Goal: Task Accomplishment & Management: Use online tool/utility

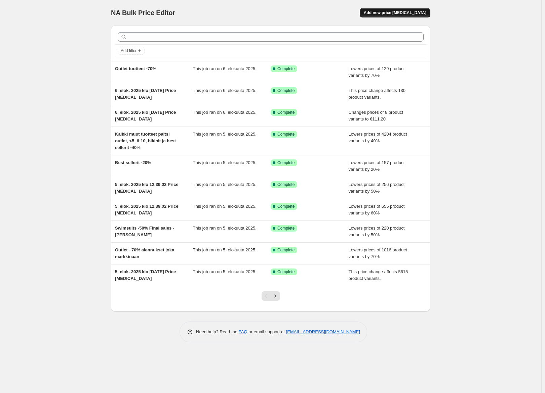
click at [423, 10] on span "Add new price change job" at bounding box center [395, 12] width 62 height 5
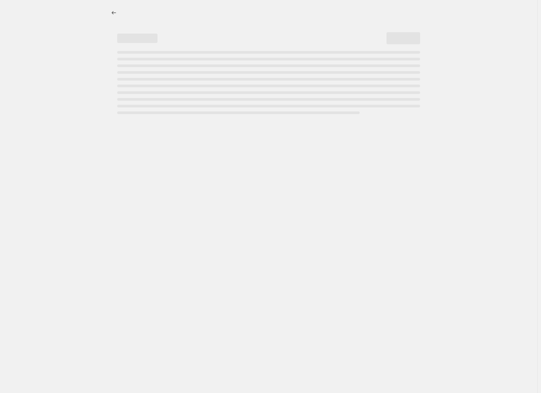
select select "percentage"
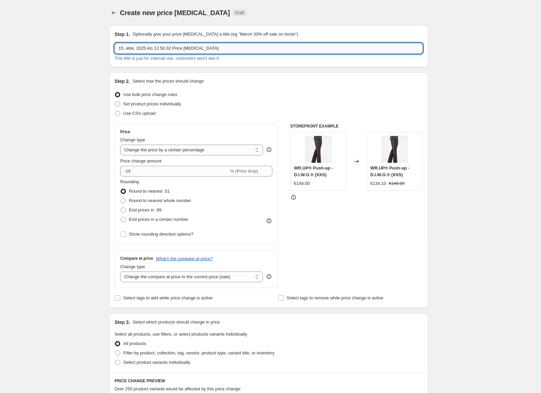
click at [199, 53] on input "15. elok. 2025 klo 12.50.32 Price change job" at bounding box center [269, 48] width 308 height 11
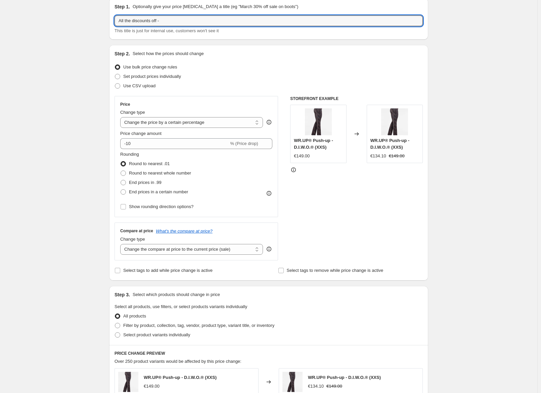
scroll to position [34, 0]
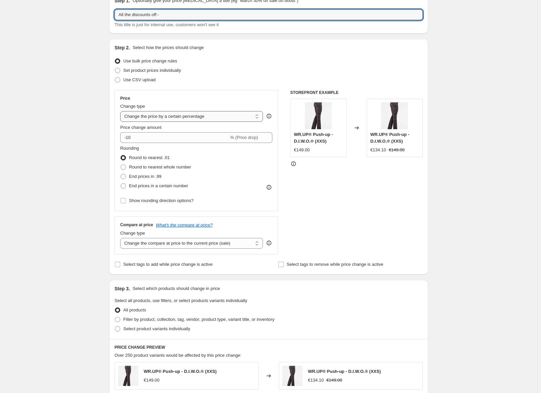
type input "All the discounts off -"
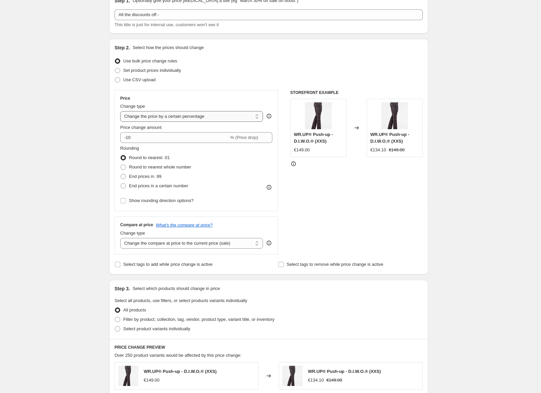
click at [194, 116] on select "Change the price to a certain amount Change the price by a certain amount Chang…" at bounding box center [191, 116] width 143 height 11
select select "ecap"
click at [122, 111] on select "Change the price to a certain amount Change the price by a certain amount Chang…" at bounding box center [191, 116] width 143 height 11
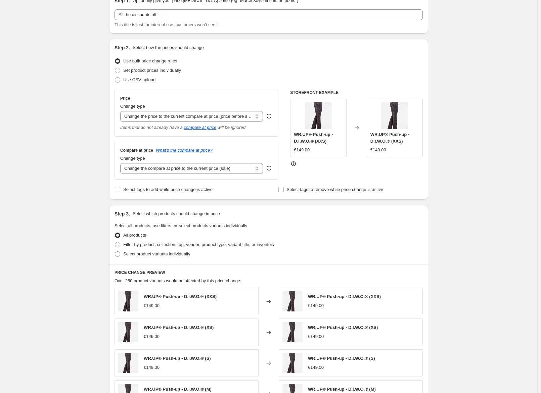
click at [97, 131] on div "Create new price change job. This page is ready Create new price change job Dra…" at bounding box center [269, 283] width 538 height 635
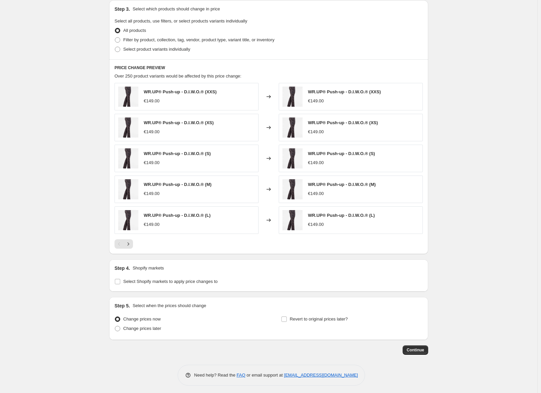
scroll to position [239, 0]
click at [145, 282] on span "Select Shopify markets to apply price changes to" at bounding box center [170, 281] width 94 height 5
click at [120, 282] on input "Select Shopify markets to apply price changes to" at bounding box center [117, 281] width 5 height 5
checkbox input "true"
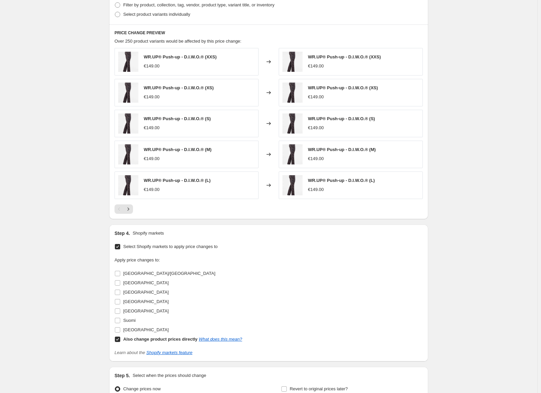
scroll to position [306, 0]
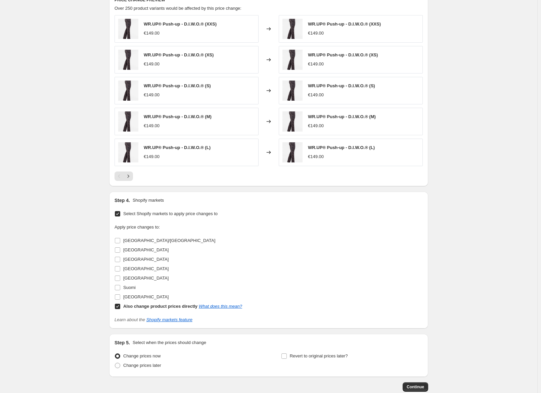
click at [119, 306] on input "Also change product prices directly What does this mean?" at bounding box center [117, 306] width 5 height 5
checkbox input "false"
click at [119, 297] on input "estonia" at bounding box center [117, 297] width 5 height 5
checkbox input "true"
click at [119, 287] on input "Suomi" at bounding box center [117, 287] width 5 height 5
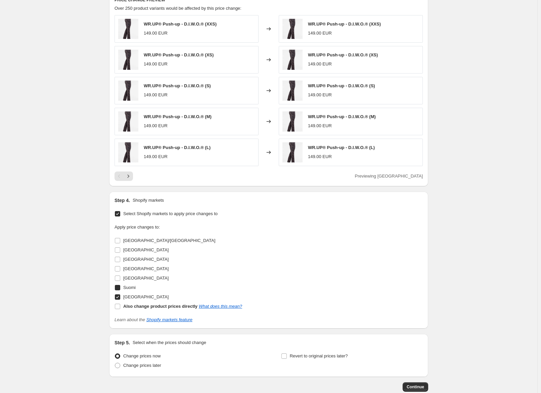
checkbox input "true"
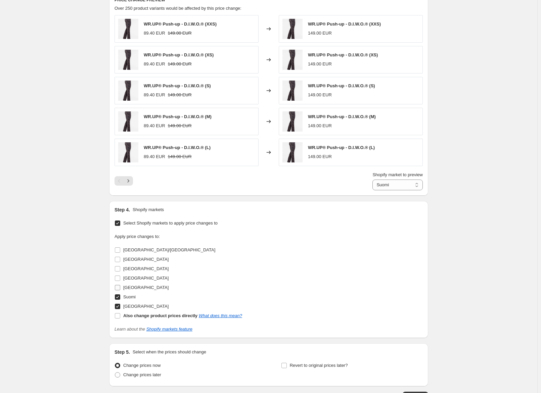
click at [120, 285] on input "SWEDEN" at bounding box center [117, 287] width 5 height 5
checkbox input "true"
select select "99453862212"
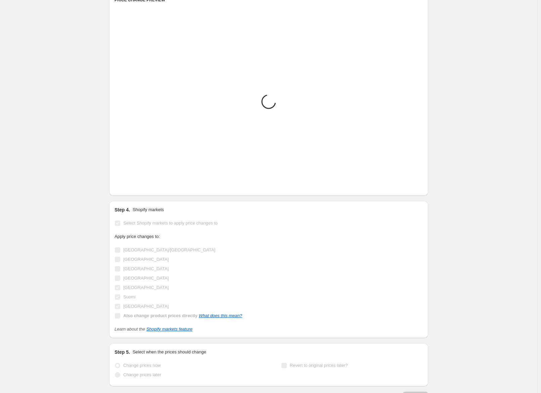
click at [120, 278] on input "Poland" at bounding box center [117, 278] width 5 height 5
checkbox input "true"
select select "99453894980"
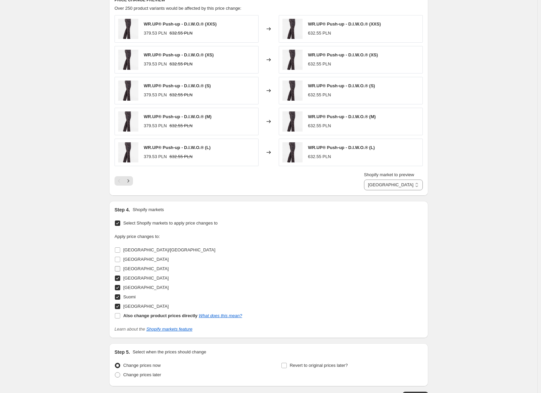
click at [119, 268] on input "Norway" at bounding box center [117, 268] width 5 height 5
checkbox input "true"
select select "100691149124"
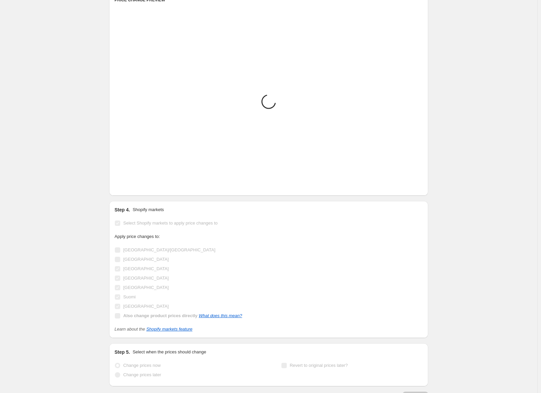
click at [120, 259] on input "Denmark" at bounding box center [117, 259] width 5 height 5
checkbox input "true"
select select "100690166084"
click at [120, 250] on input "AUSTRIA/GERMANY" at bounding box center [117, 250] width 5 height 5
checkbox input "true"
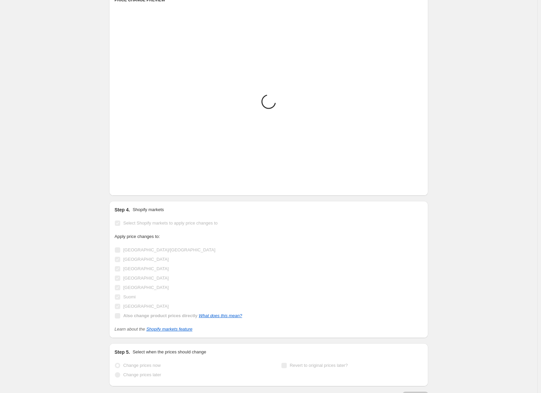
select select "99453829444"
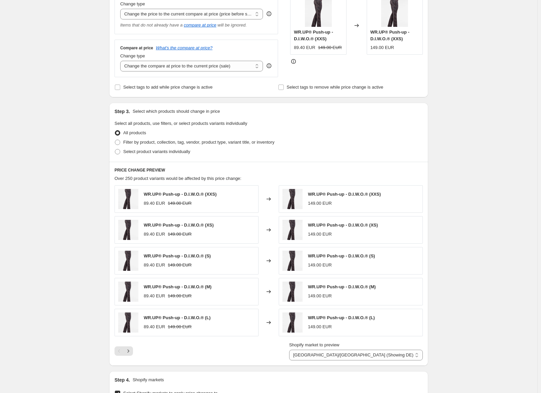
scroll to position [118, 0]
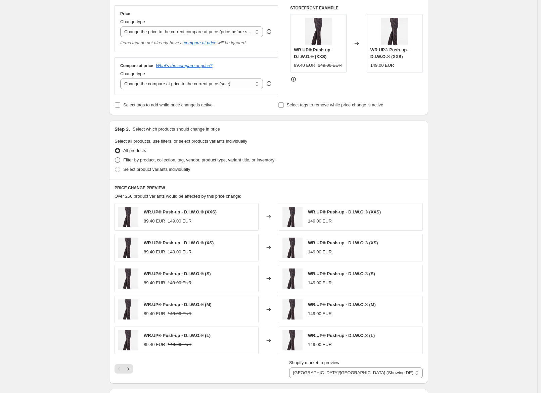
click at [153, 163] on span "Filter by product, collection, tag, vendor, product type, variant title, or inv…" at bounding box center [198, 160] width 151 height 5
click at [115, 158] on input "Filter by product, collection, tag, vendor, product type, variant title, or inv…" at bounding box center [115, 158] width 0 height 0
radio input "true"
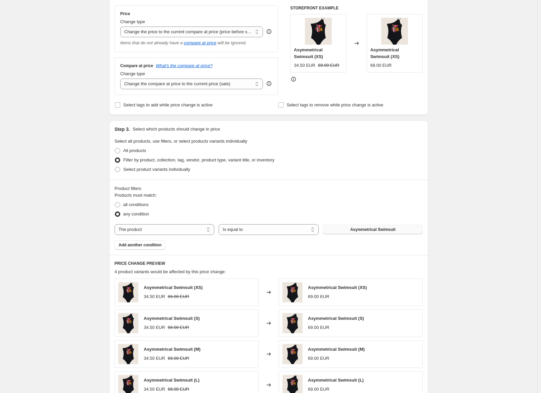
click at [380, 225] on button "Asymmetrical Swimsuit" at bounding box center [373, 229] width 100 height 9
click at [134, 149] on span "All products" at bounding box center [134, 150] width 23 height 5
click at [115, 148] on input "All products" at bounding box center [115, 148] width 0 height 0
radio input "true"
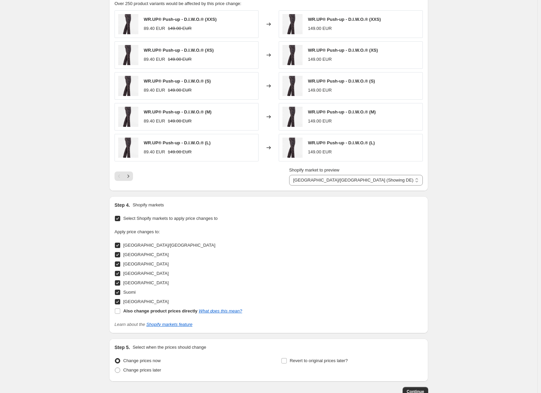
scroll to position [320, 0]
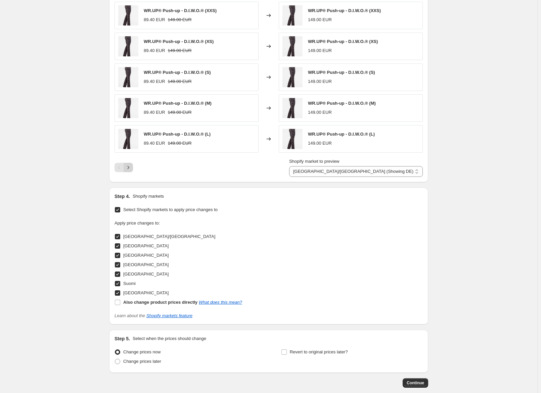
click at [127, 168] on icon "Next" at bounding box center [128, 167] width 7 height 7
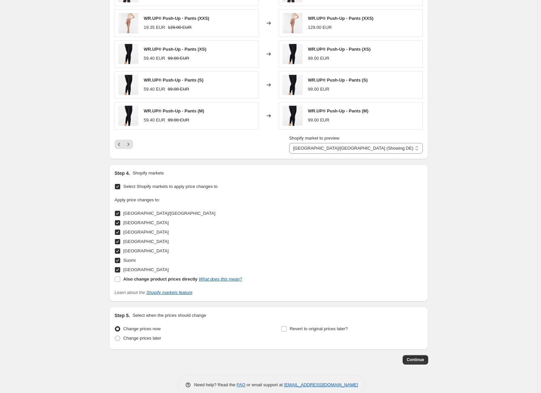
scroll to position [353, 0]
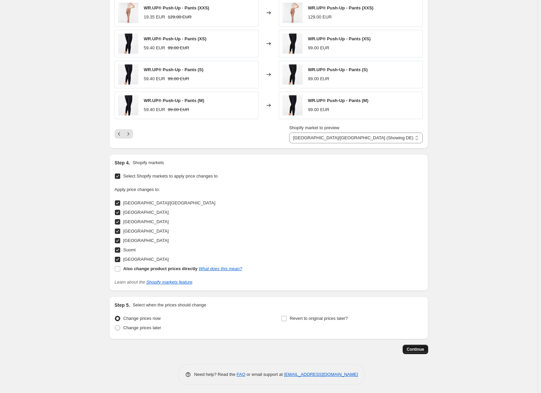
click at [420, 348] on span "Continue" at bounding box center [415, 349] width 17 height 5
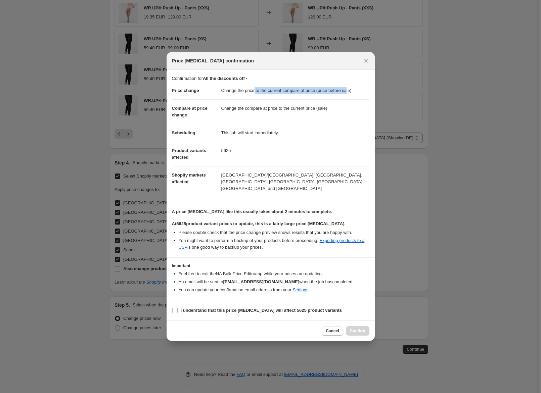
drag, startPoint x: 255, startPoint y: 96, endPoint x: 346, endPoint y: 94, distance: 91.4
click at [346, 94] on dd "Change the price to the current compare at price (price before sale)" at bounding box center [295, 90] width 148 height 17
drag, startPoint x: 228, startPoint y: 114, endPoint x: 325, endPoint y: 114, distance: 97.4
click at [325, 114] on dd "Change the compare at price to the current price (sale)" at bounding box center [295, 108] width 148 height 18
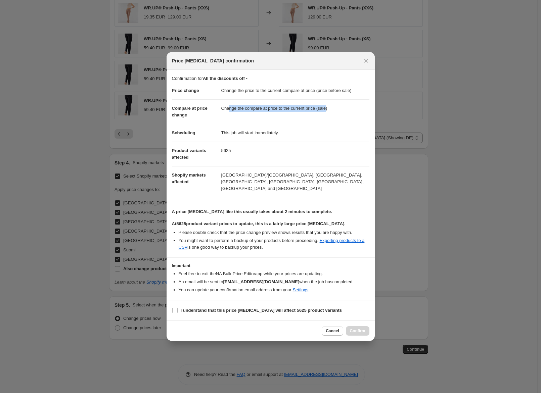
click at [326, 114] on dd "Change the compare at price to the current price (sale)" at bounding box center [295, 108] width 148 height 18
click at [336, 329] on span "Cancel" at bounding box center [332, 331] width 13 height 5
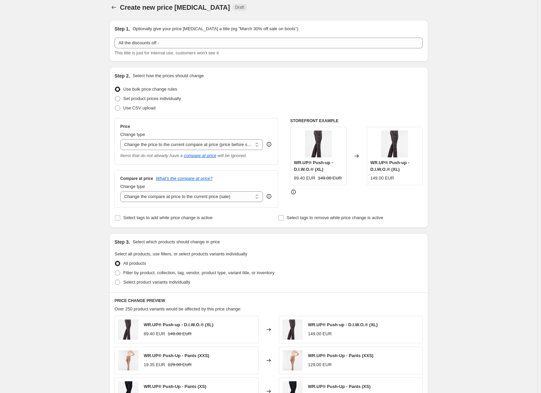
scroll to position [0, 0]
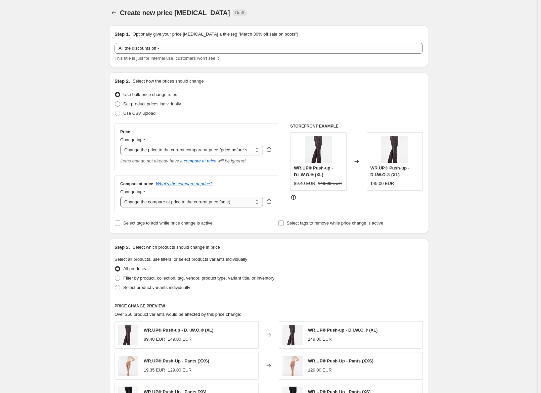
click at [162, 206] on select "Change the compare at price to the current price (sale) Change the compare at p…" at bounding box center [191, 202] width 143 height 11
select select "no_change"
click at [122, 197] on select "Change the compare at price to the current price (sale) Change the compare at p…" at bounding box center [191, 202] width 143 height 11
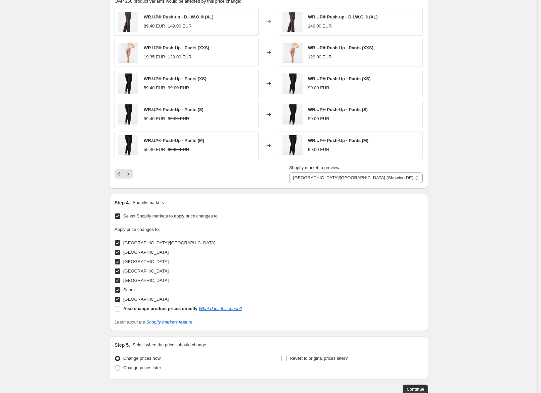
scroll to position [353, 0]
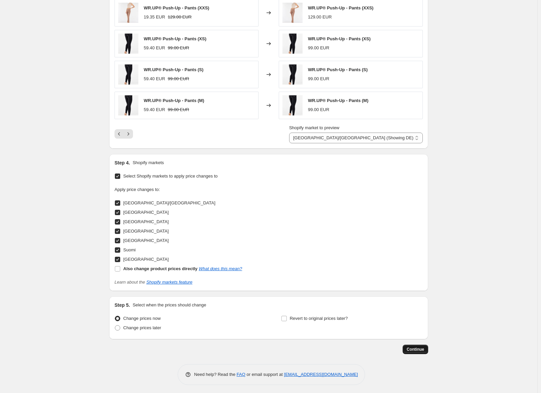
click at [415, 350] on span "Continue" at bounding box center [415, 349] width 17 height 5
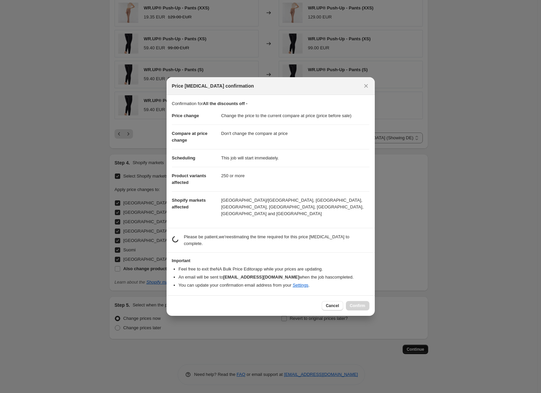
scroll to position [0, 0]
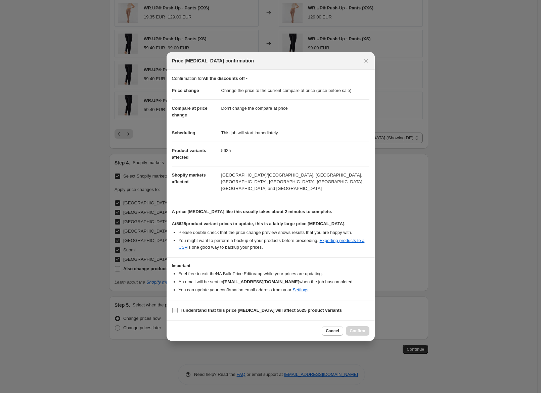
click at [184, 308] on b "I understand that this price change job will affect 5625 product variants" at bounding box center [262, 310] width 162 height 5
click at [178, 308] on input "I understand that this price change job will affect 5625 product variants" at bounding box center [174, 310] width 5 height 5
checkbox input "true"
click at [355, 329] on span "Confirm" at bounding box center [357, 331] width 15 height 5
type input "All the discounts off -"
